Goal: Task Accomplishment & Management: Complete application form

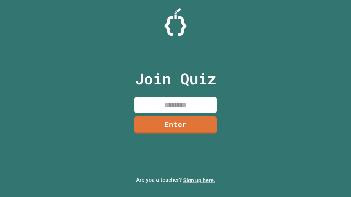
click at [199, 180] on link "Sign up here." at bounding box center [199, 180] width 32 height 7
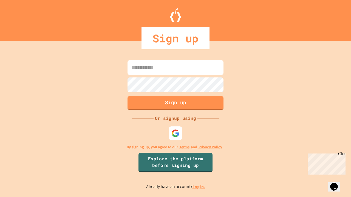
click at [199, 187] on link "Log in." at bounding box center [198, 187] width 13 height 6
